Goal: Register for event/course

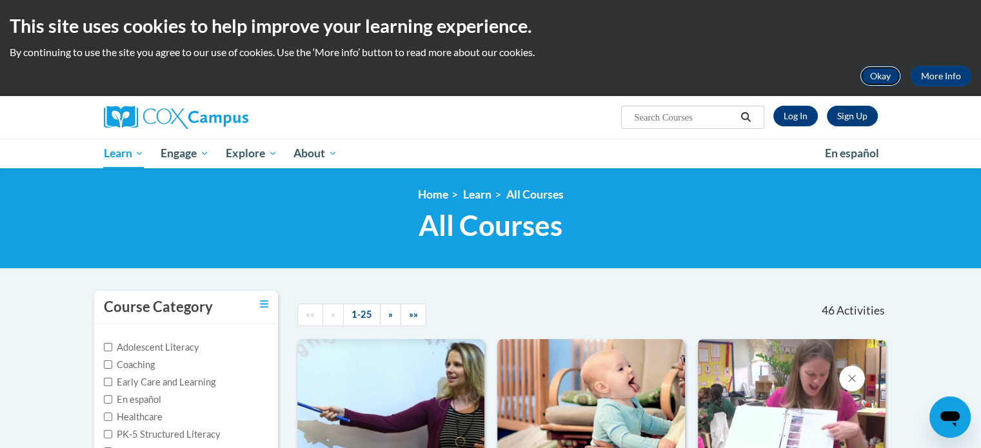
click at [880, 79] on button "Okay" at bounding box center [880, 76] width 41 height 21
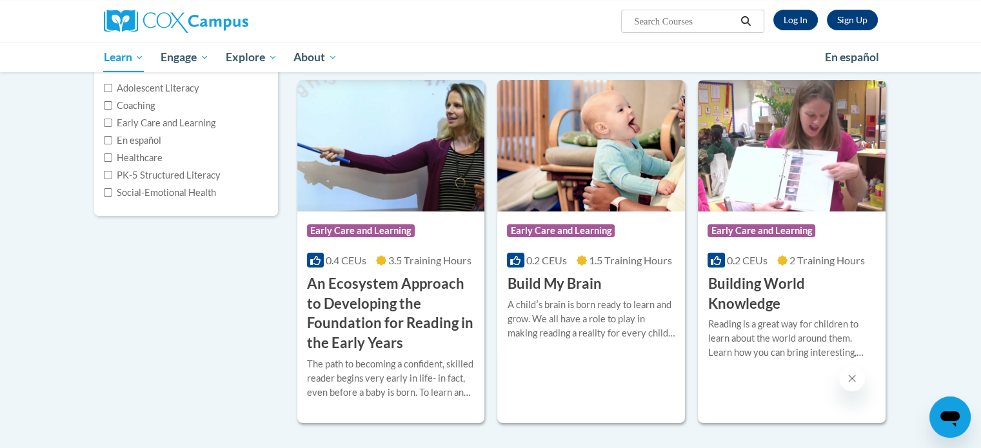
scroll to position [164, 0]
click at [114, 104] on label "Coaching" at bounding box center [129, 105] width 51 height 14
click at [112, 104] on input "Coaching" at bounding box center [108, 105] width 8 height 8
checkbox input "true"
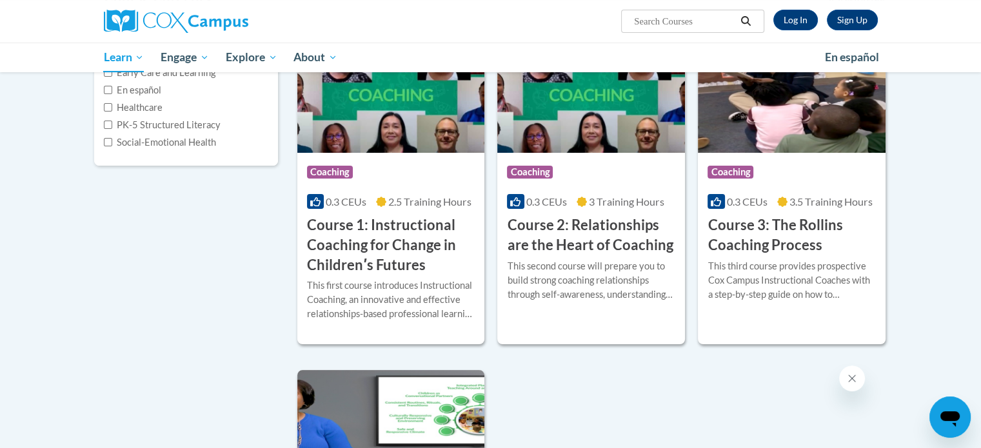
scroll to position [219, 0]
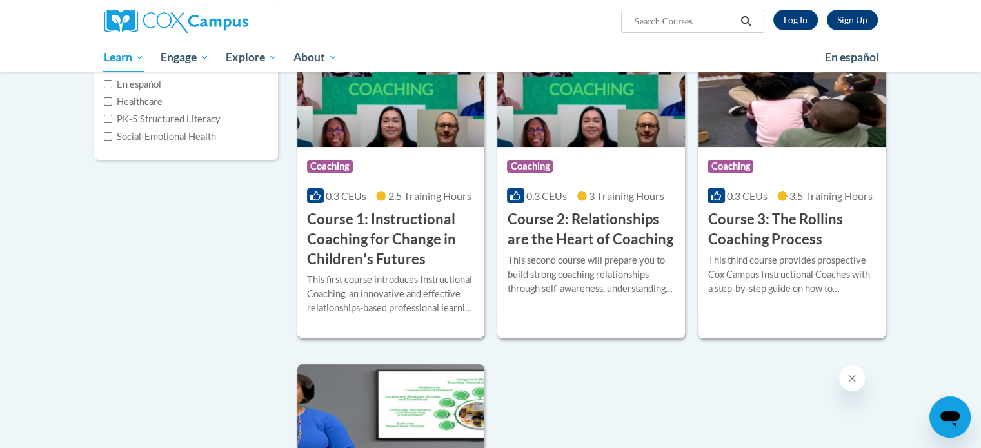
click at [352, 134] on img at bounding box center [391, 81] width 188 height 132
